Goal: Information Seeking & Learning: Learn about a topic

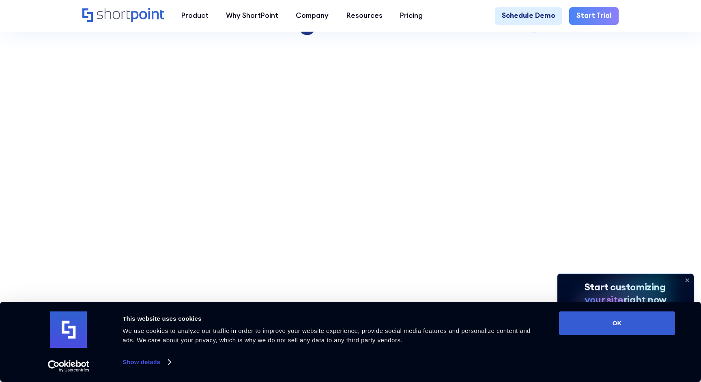
scroll to position [222, 0]
click at [690, 282] on icon at bounding box center [687, 280] width 13 height 13
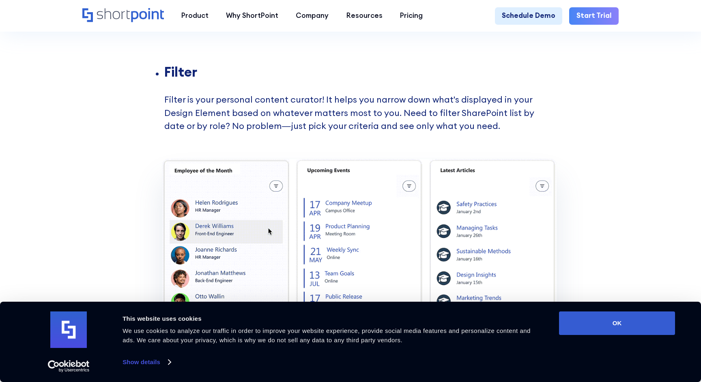
scroll to position [1261, 0]
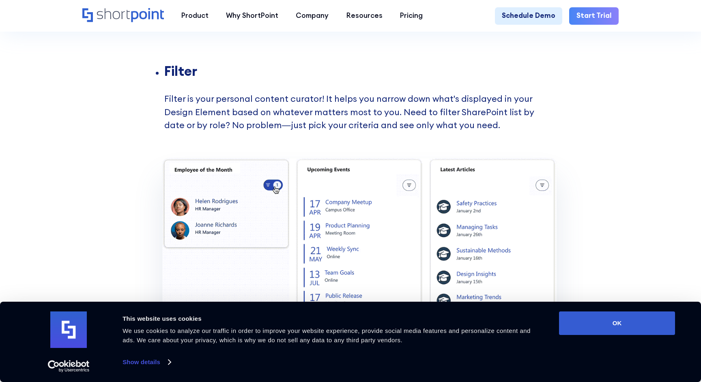
click at [386, 107] on li "Filter Filter is your personal content curator! It helps you narrow down what's…" at bounding box center [355, 111] width 383 height 93
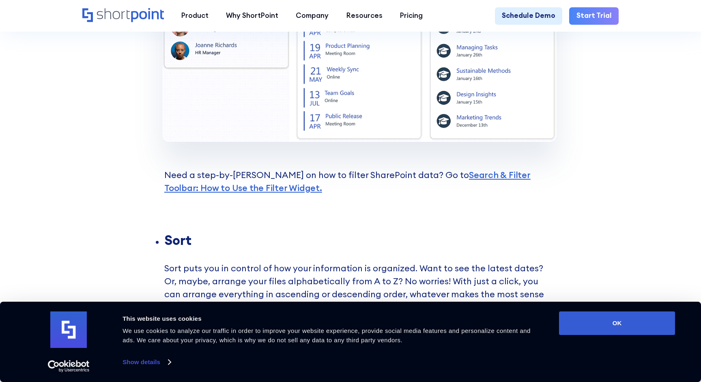
scroll to position [1442, 0]
click at [265, 191] on link "Search & Filter Toolbar: How to Use the Filter Widget. ‍" at bounding box center [347, 180] width 366 height 24
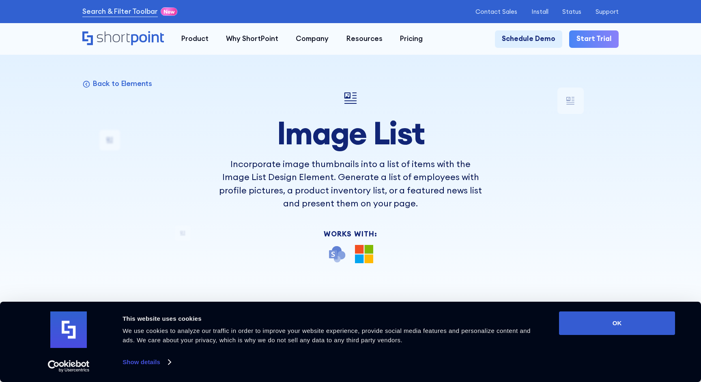
click at [499, 159] on div "Back to Elements Image List Incorporate image thumbnails into a list of items w…" at bounding box center [350, 338] width 536 height 500
